Goal: Check status: Check status

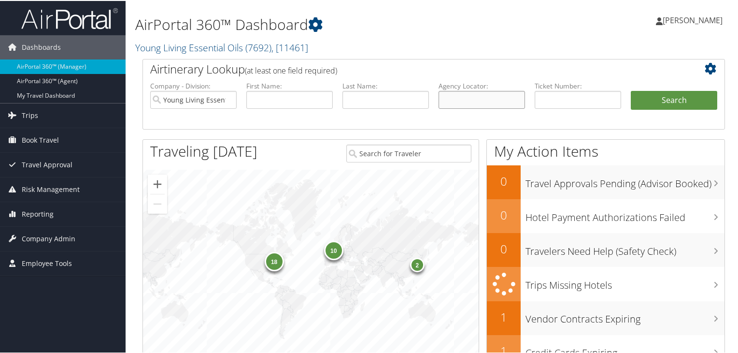
click at [467, 95] on input "text" at bounding box center [482, 99] width 86 height 18
paste input "DNV6DJ"
type input "DNV6DJ"
click at [631, 90] on button "Search" at bounding box center [674, 99] width 86 height 19
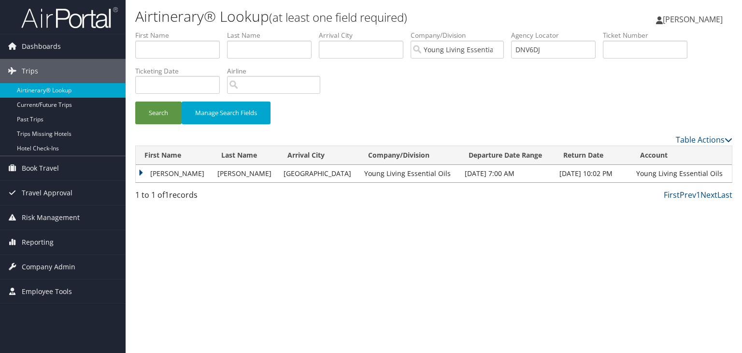
click at [140, 170] on td "MICHELLE TAYLOR" at bounding box center [174, 173] width 77 height 17
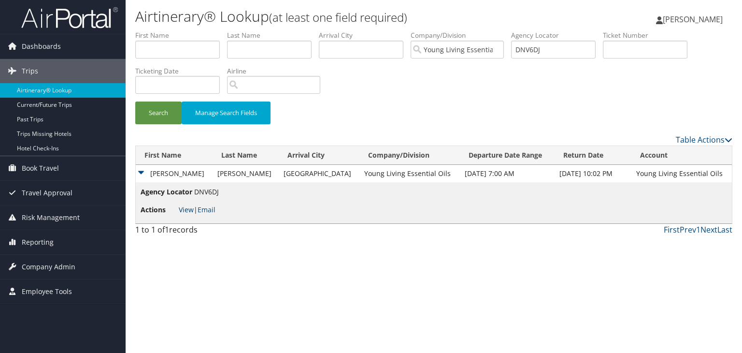
click at [186, 210] on link "View" at bounding box center [186, 209] width 15 height 9
drag, startPoint x: 551, startPoint y: 51, endPoint x: 464, endPoint y: 48, distance: 87.0
click at [464, 30] on ul "First Name Last Name Departure City Arrival City Company/Division Young Living …" at bounding box center [433, 30] width 597 height 0
paste input "TZND"
type input "DNTZND"
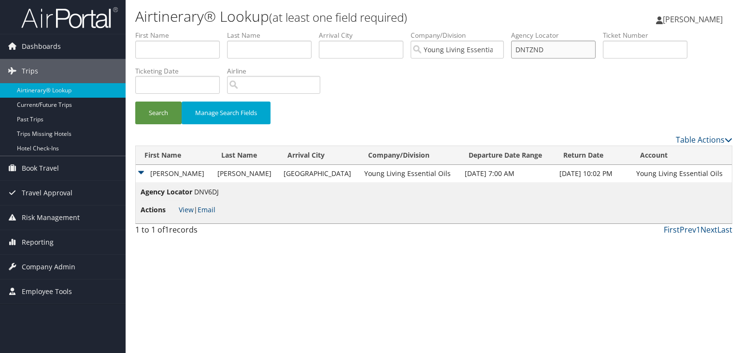
click at [135, 101] on button "Search" at bounding box center [158, 112] width 46 height 23
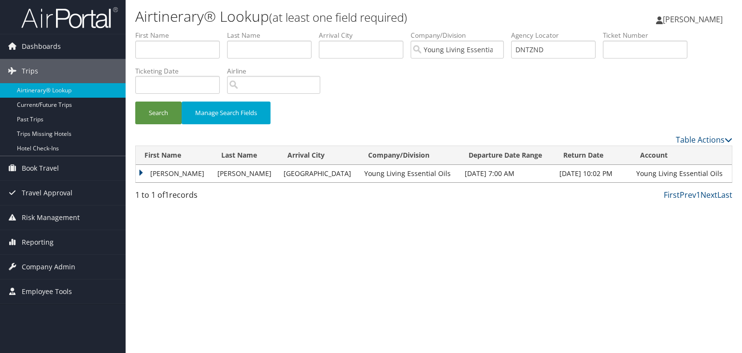
click at [140, 171] on td "TOM DOUGLAS" at bounding box center [174, 173] width 77 height 17
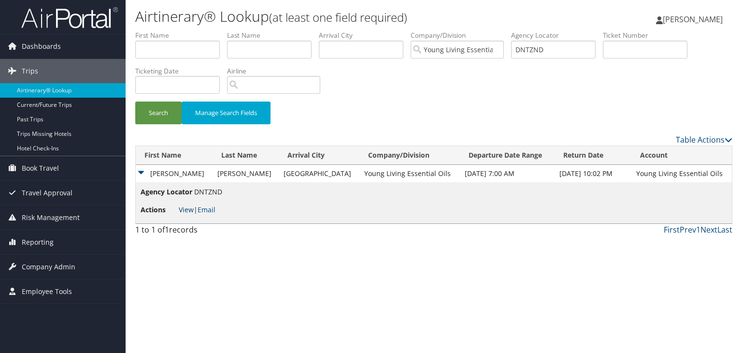
click at [185, 207] on link "View" at bounding box center [186, 209] width 15 height 9
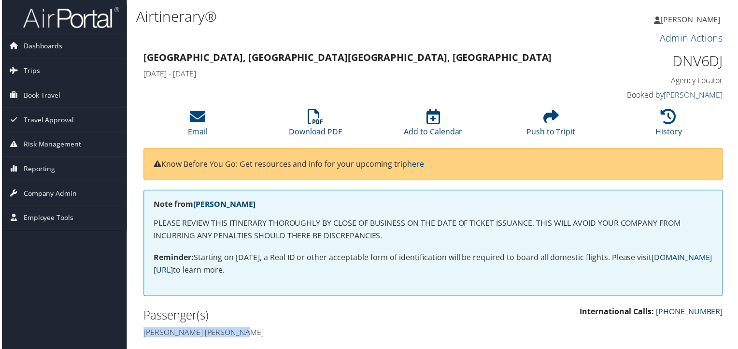
drag, startPoint x: 143, startPoint y: 334, endPoint x: 255, endPoint y: 333, distance: 112.1
click at [255, 333] on h4 "Michelle taylor Frampton" at bounding box center [285, 334] width 284 height 11
copy h4 "Michelle taylor Frampton"
click at [309, 118] on icon at bounding box center [315, 116] width 15 height 15
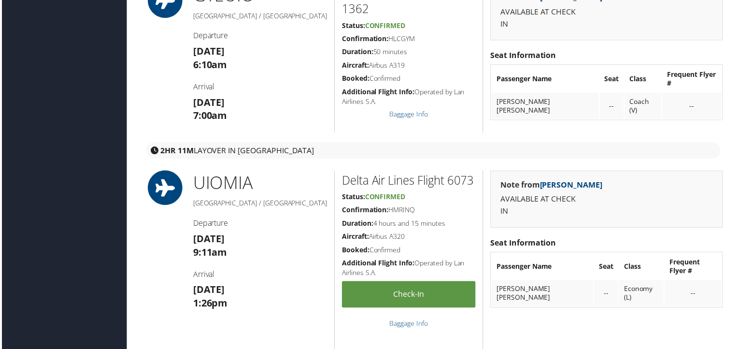
scroll to position [1204, 0]
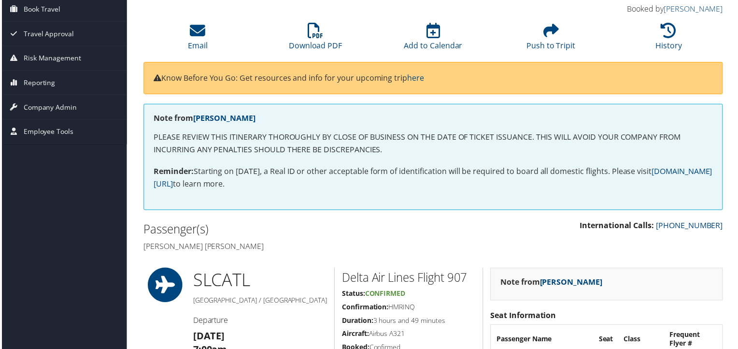
scroll to position [0, 0]
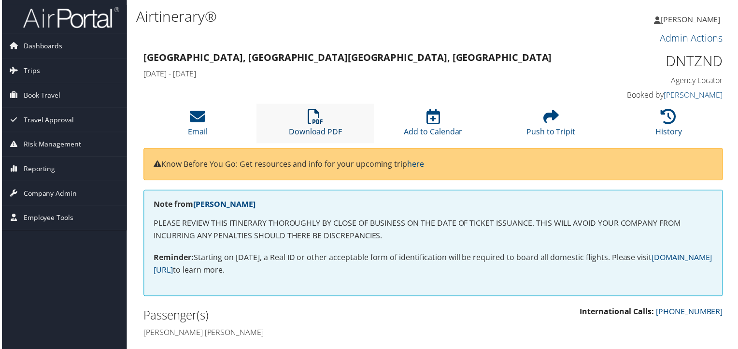
click at [313, 123] on icon at bounding box center [315, 116] width 15 height 15
